Goal: Information Seeking & Learning: Learn about a topic

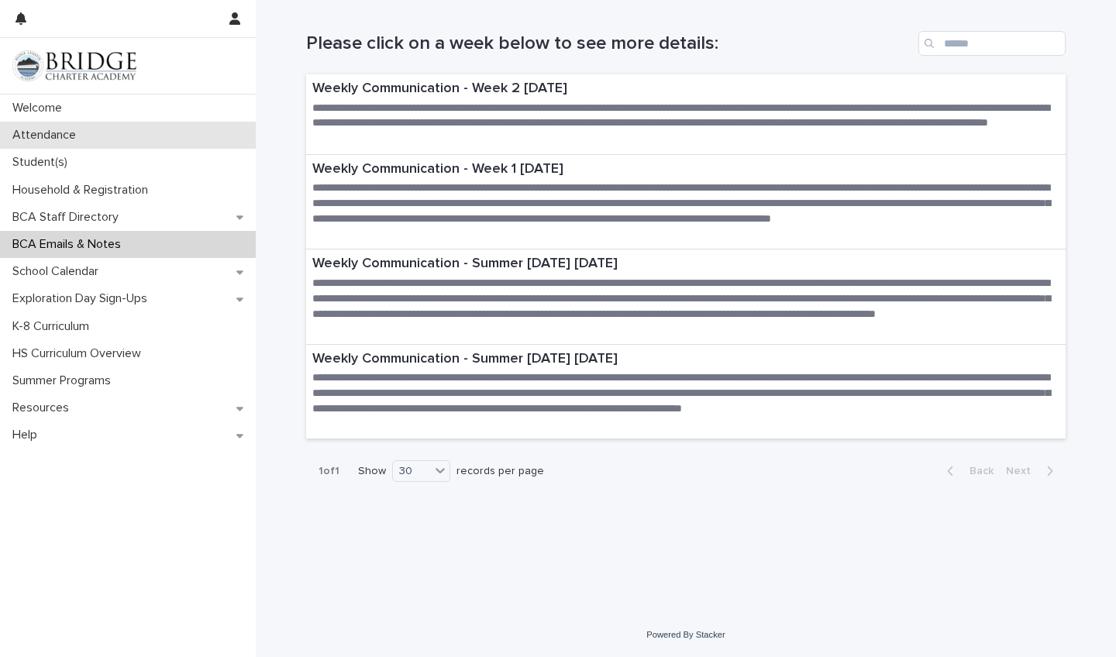
click at [64, 136] on p "Attendance" at bounding box center [47, 135] width 82 height 15
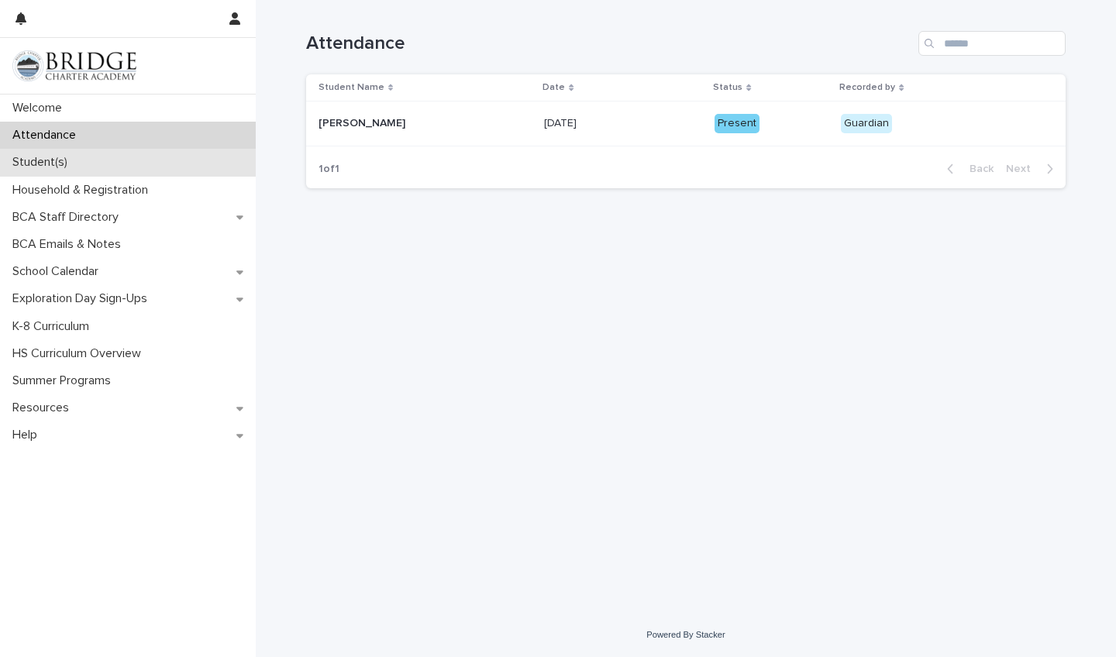
click at [57, 160] on p "Student(s)" at bounding box center [43, 162] width 74 height 15
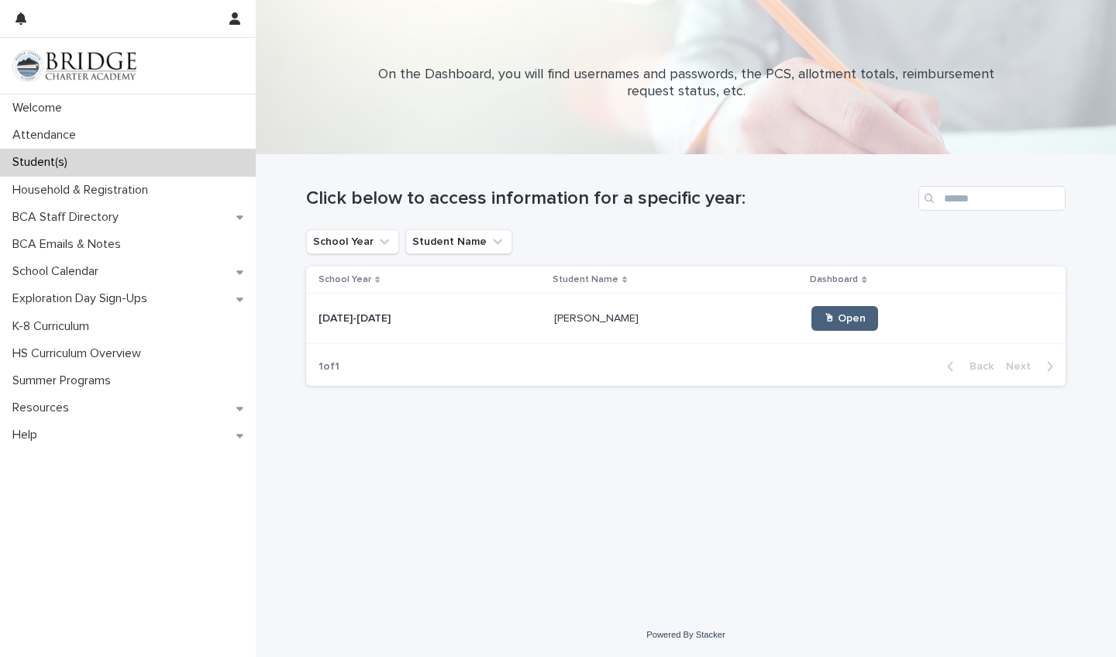
click at [811, 324] on link "🖱 Open" at bounding box center [844, 318] width 67 height 25
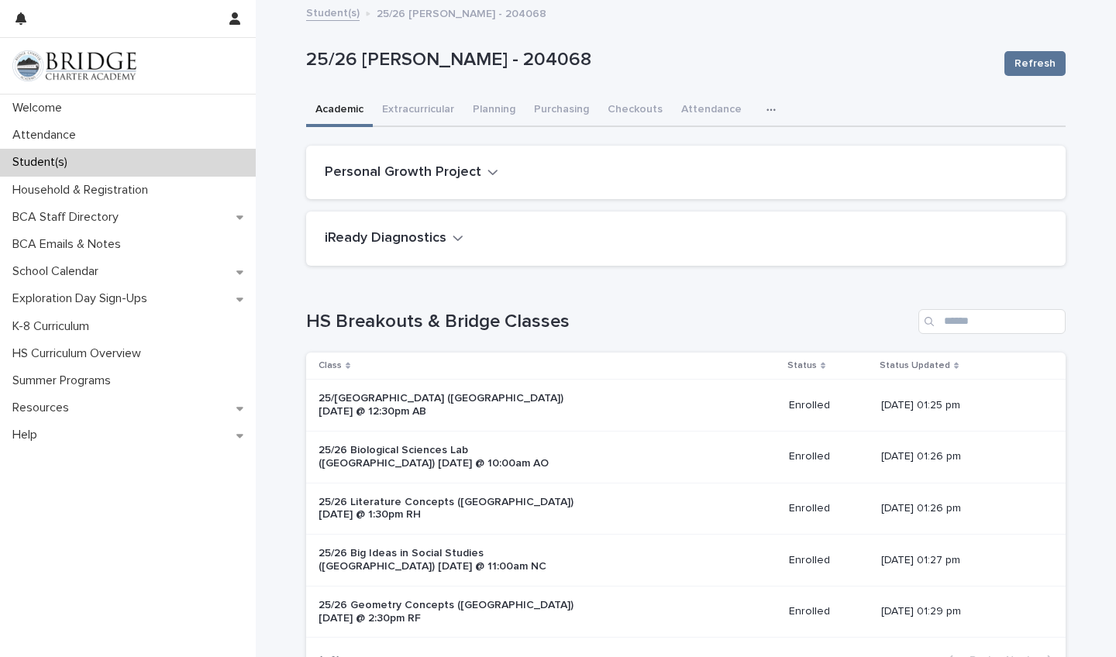
click at [454, 236] on icon "button" at bounding box center [458, 238] width 11 height 14
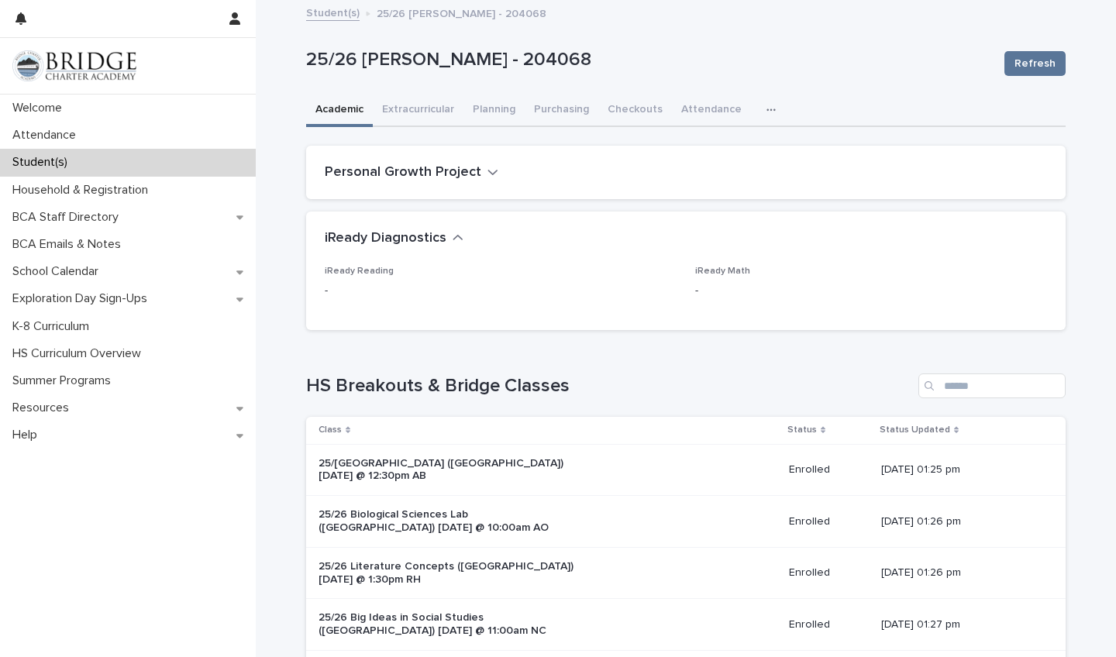
click at [453, 236] on icon "button" at bounding box center [458, 238] width 11 height 14
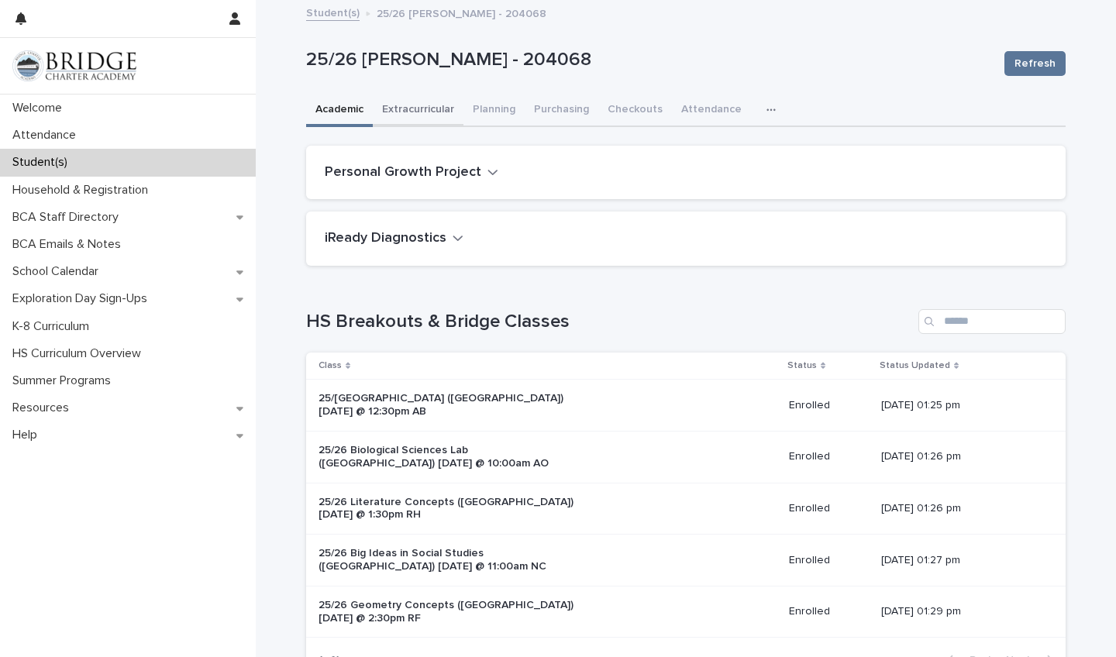
click at [418, 105] on button "Extracurricular" at bounding box center [418, 111] width 91 height 33
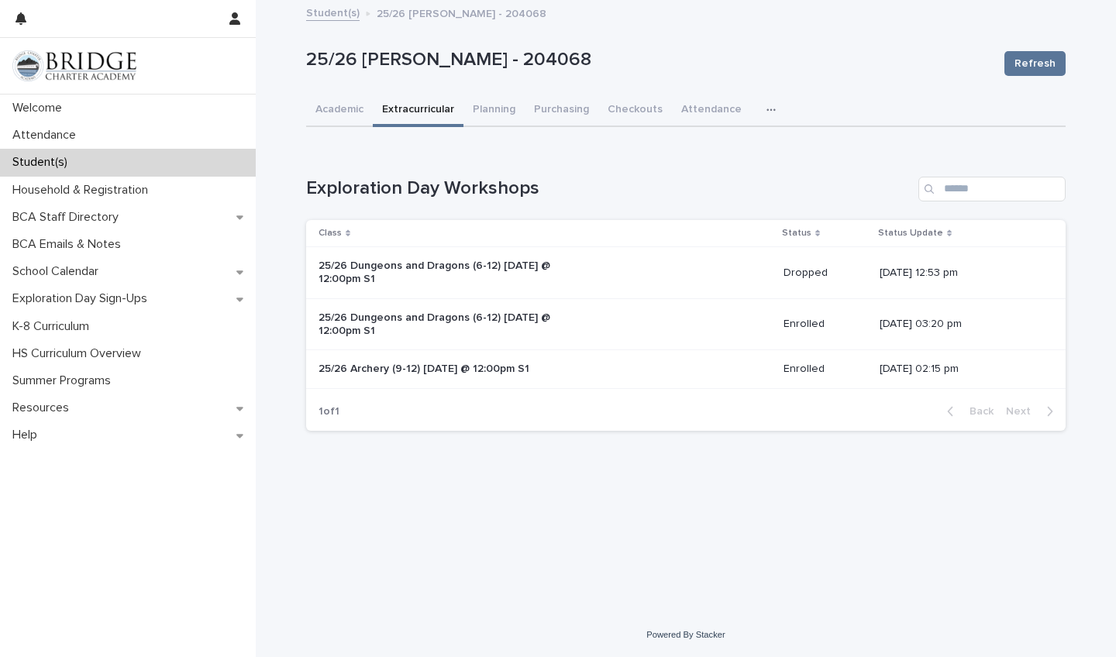
click at [672, 366] on div "25/26 Archery (9-12) [DATE] @ 12:00pm S1" at bounding box center [545, 369] width 453 height 26
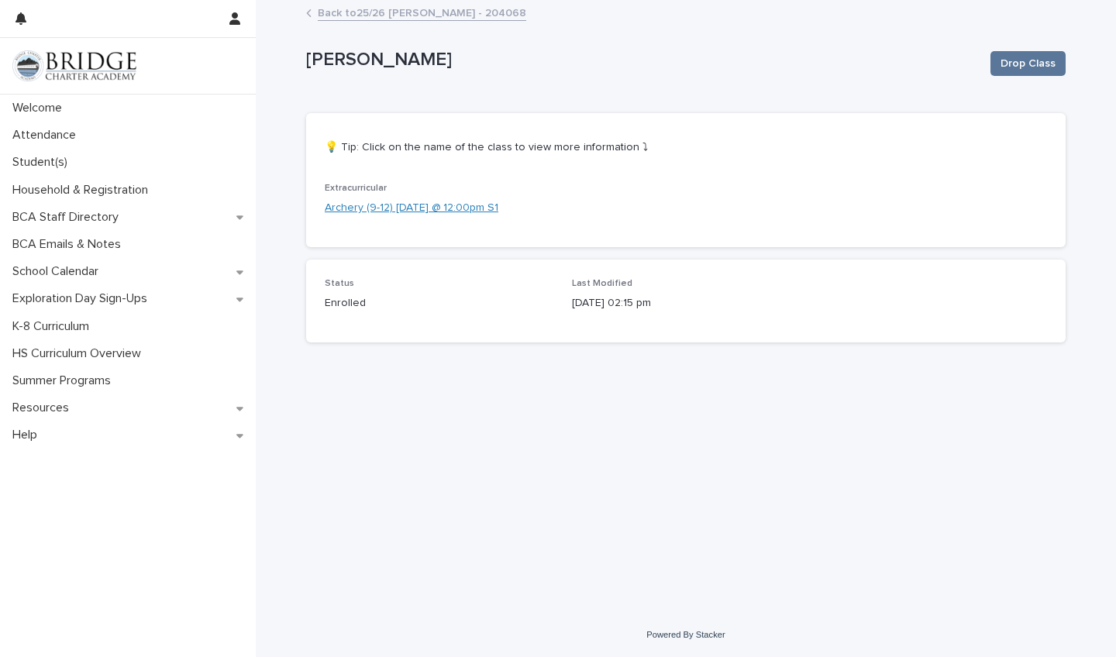
click at [453, 208] on link "Archery (9-12) [DATE] @ 12:00pm S1" at bounding box center [412, 208] width 174 height 16
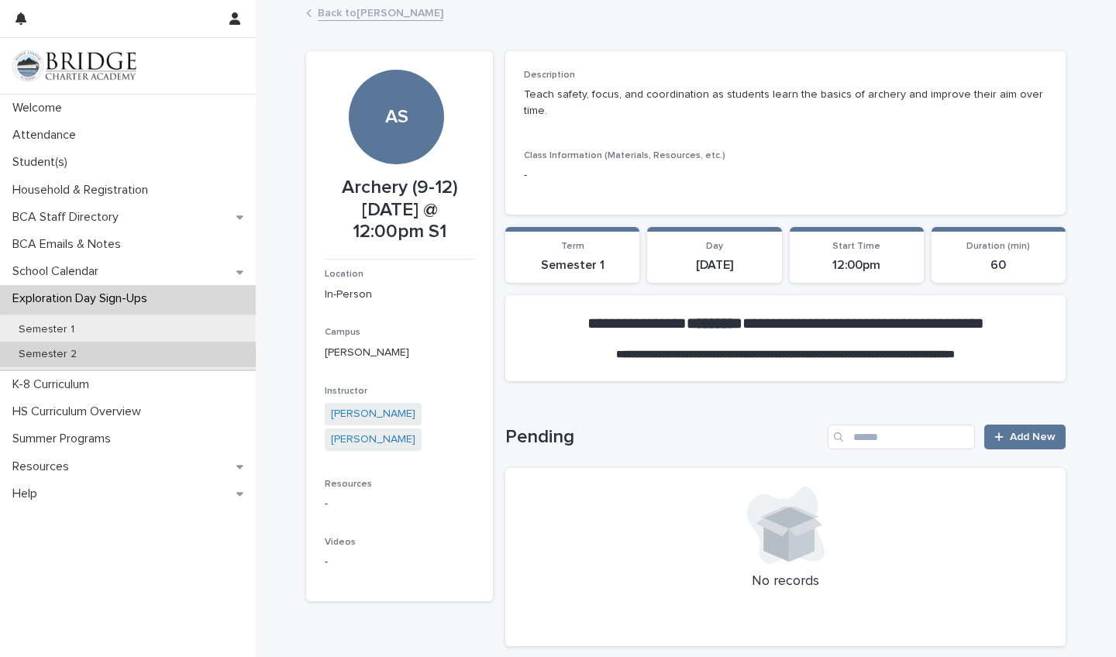
click at [57, 349] on p "Semester 2" at bounding box center [47, 354] width 83 height 13
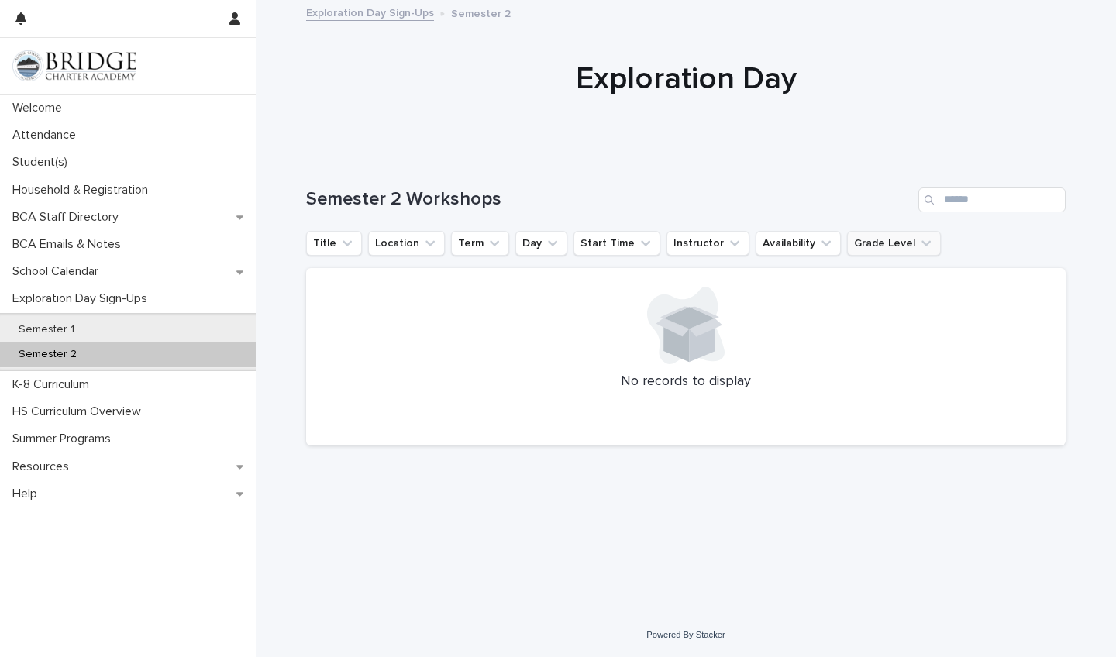
click at [918, 246] on icon "Grade Level" at bounding box center [925, 243] width 15 height 15
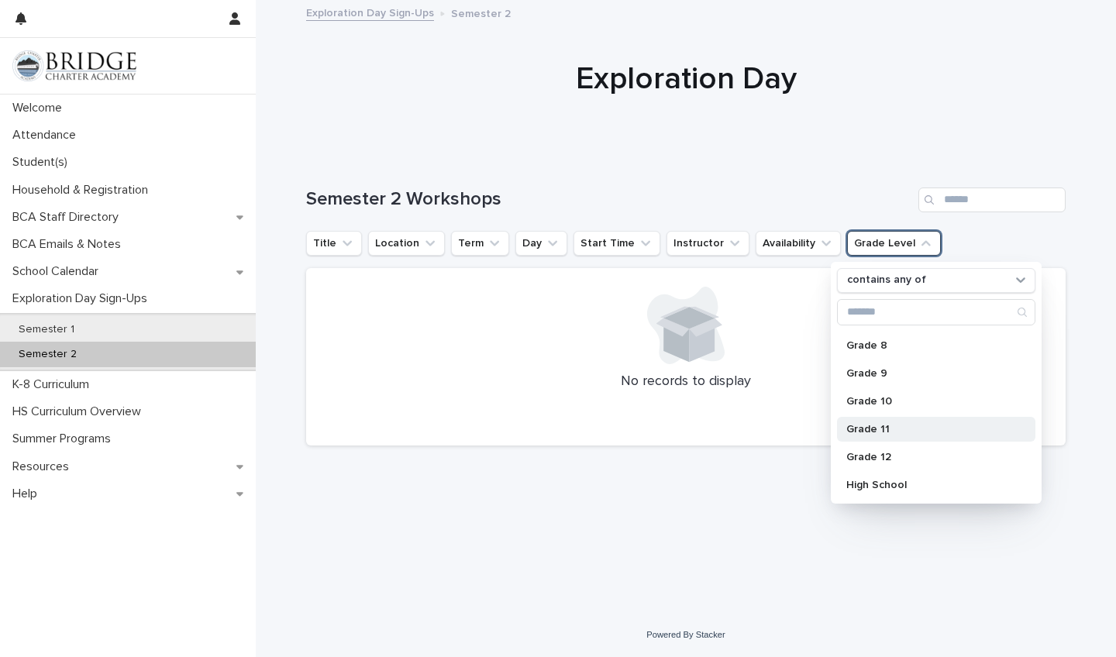
scroll to position [220, 0]
click at [887, 398] on p "Grade 10" at bounding box center [928, 401] width 164 height 11
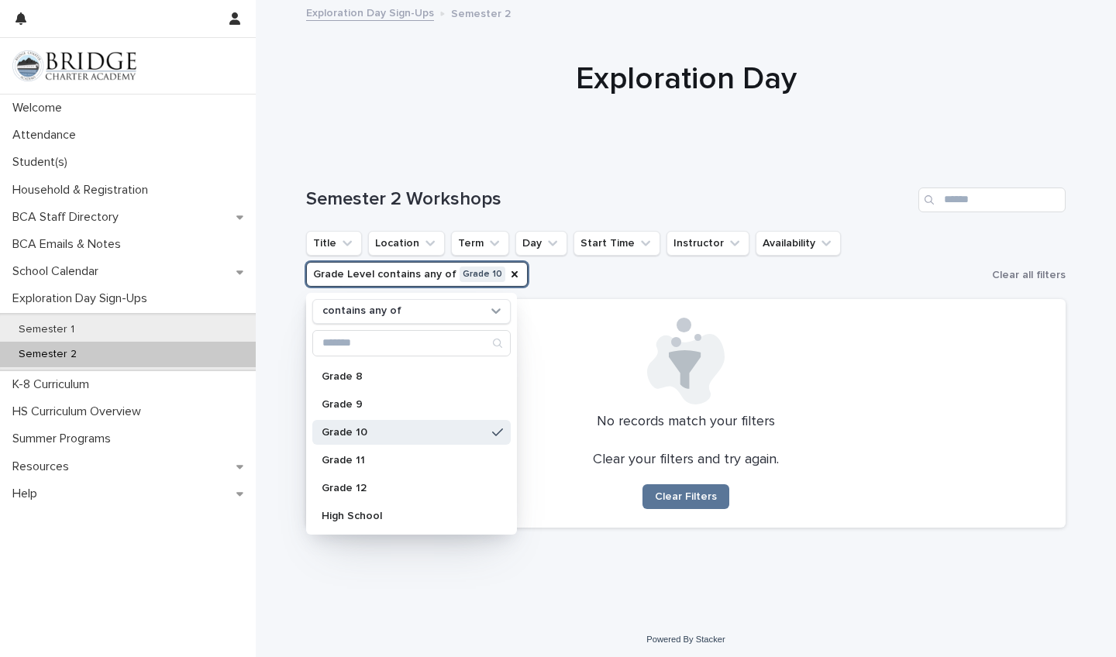
click at [620, 149] on div at bounding box center [686, 78] width 860 height 155
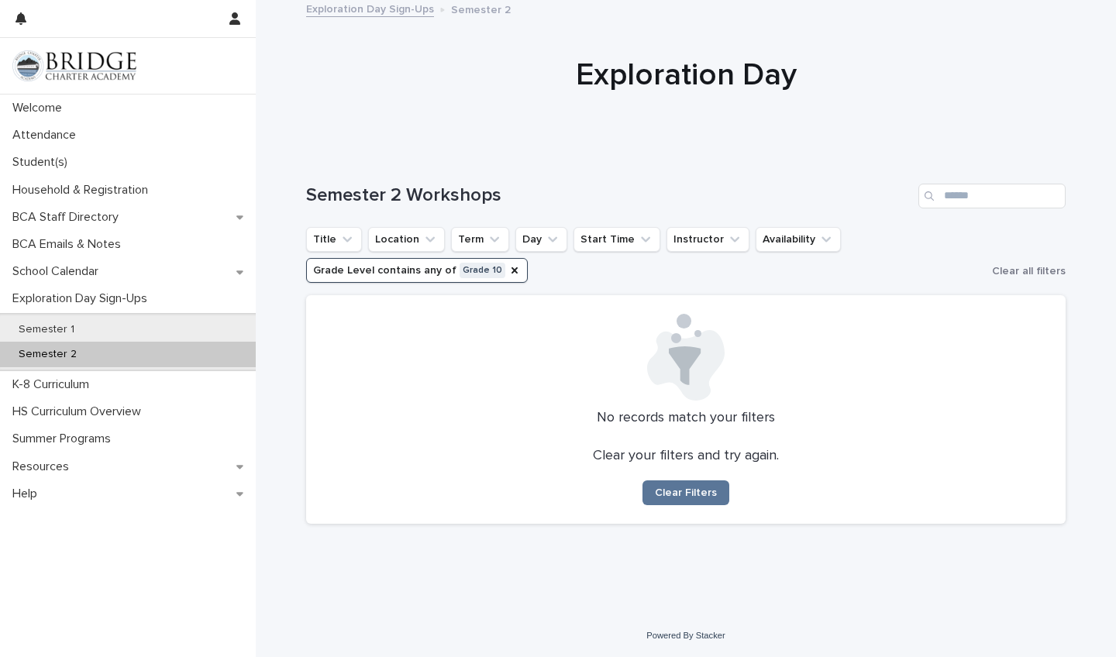
scroll to position [2, 0]
click at [491, 238] on icon "Term" at bounding box center [494, 240] width 15 height 15
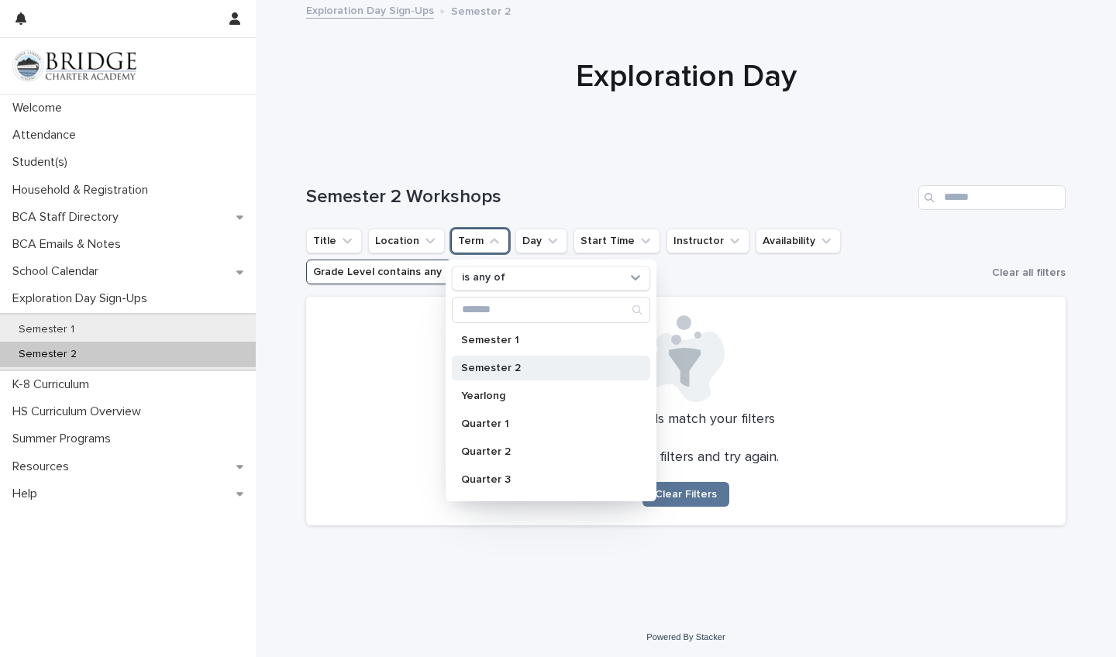
click at [491, 366] on p "Semester 2" at bounding box center [543, 368] width 164 height 11
click at [733, 288] on div "Semester 2 Workshops Title Location Term is any of Semester 2 is any of Semeste…" at bounding box center [685, 346] width 759 height 384
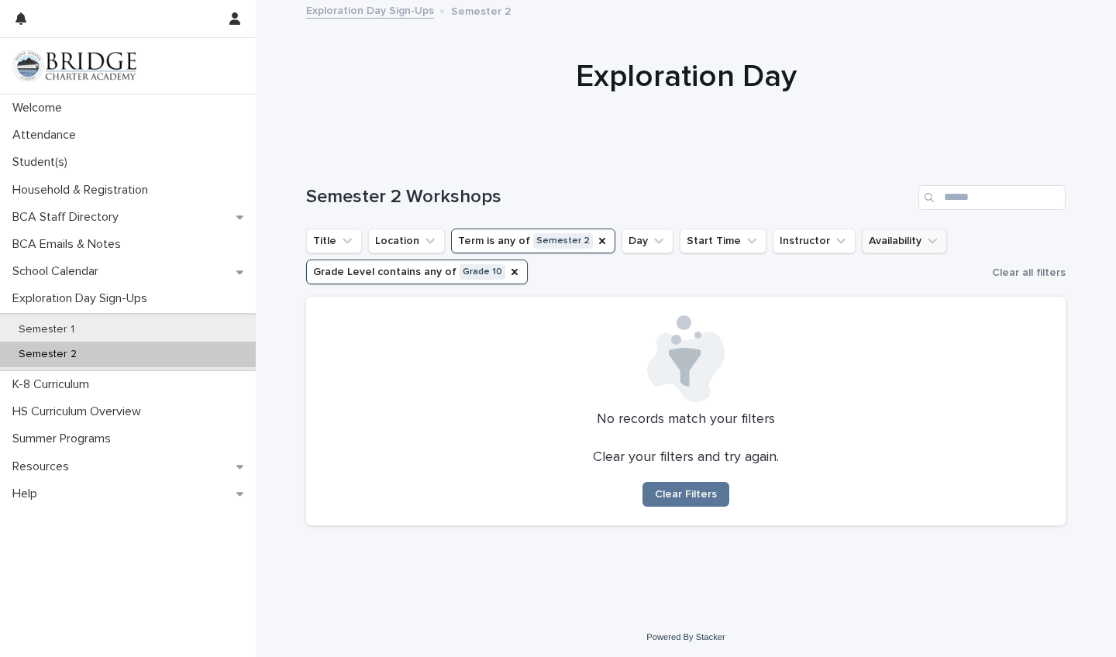
click at [925, 242] on icon "Availability" at bounding box center [932, 240] width 15 height 15
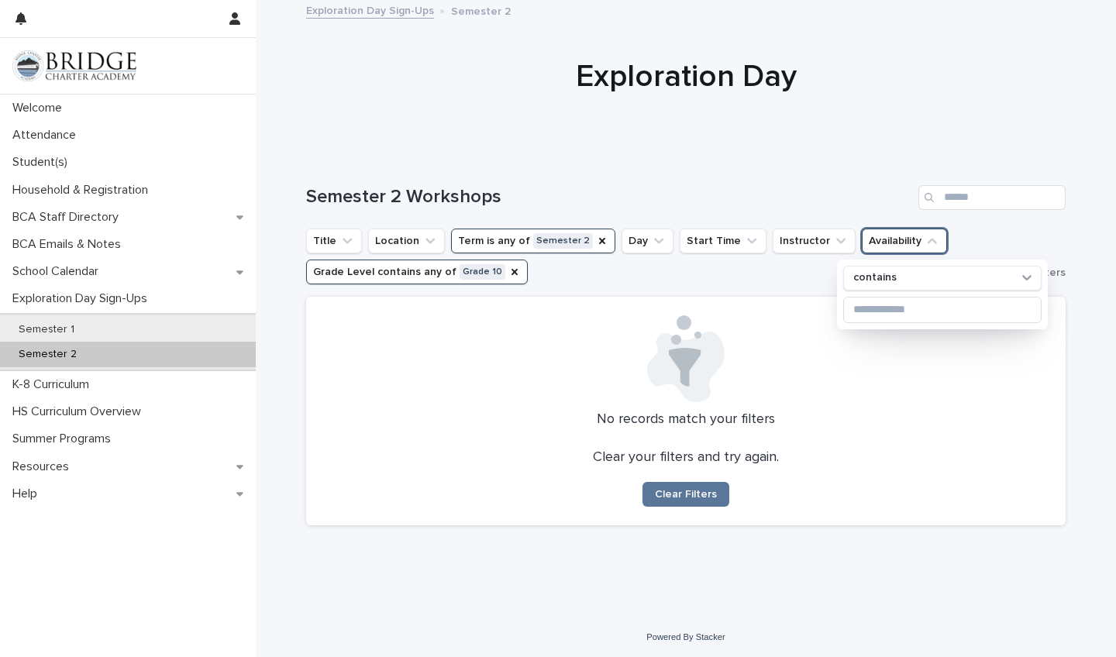
click at [925, 243] on icon "Availability" at bounding box center [932, 240] width 15 height 15
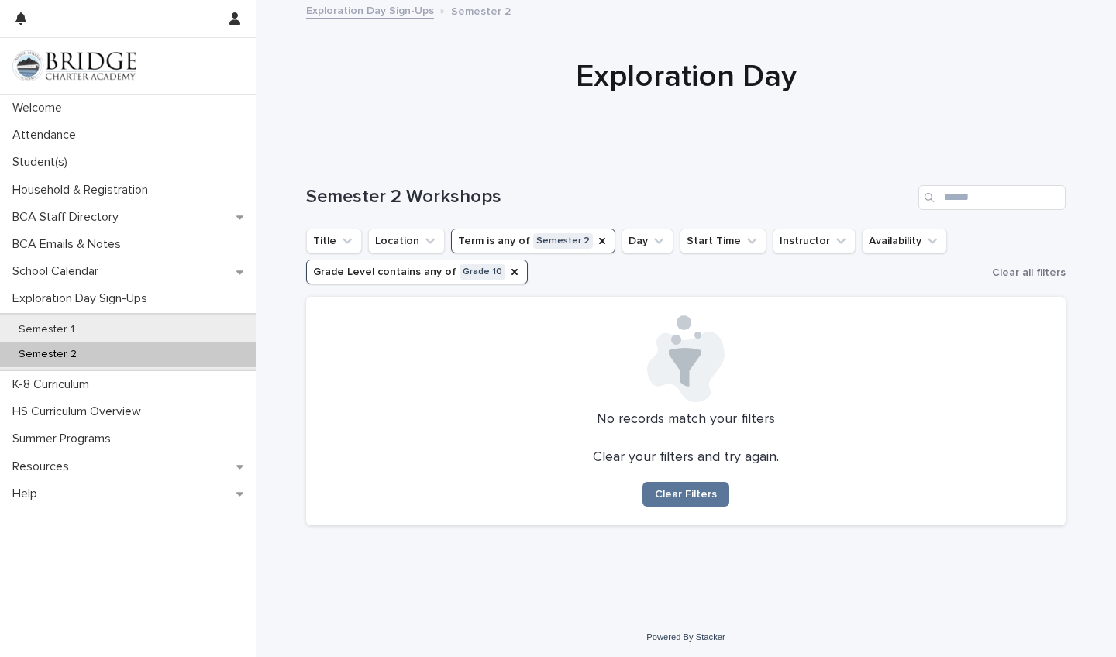
click at [564, 274] on ul "Title Location Term is any of Semester 2 Day Start Time Instructor Availability…" at bounding box center [646, 257] width 686 height 62
click at [92, 413] on p "HS Curriculum Overview" at bounding box center [79, 412] width 147 height 15
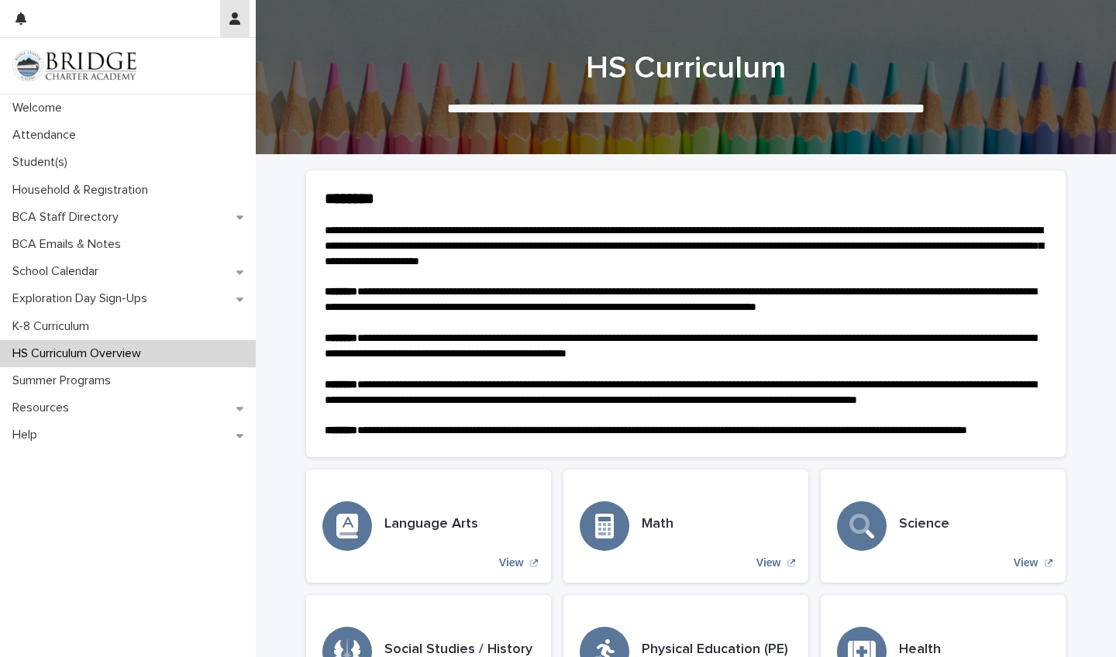
click at [236, 15] on icon "button" at bounding box center [234, 18] width 11 height 12
click at [170, 65] on p "Log Out" at bounding box center [190, 66] width 98 height 26
